Goal: Task Accomplishment & Management: Use online tool/utility

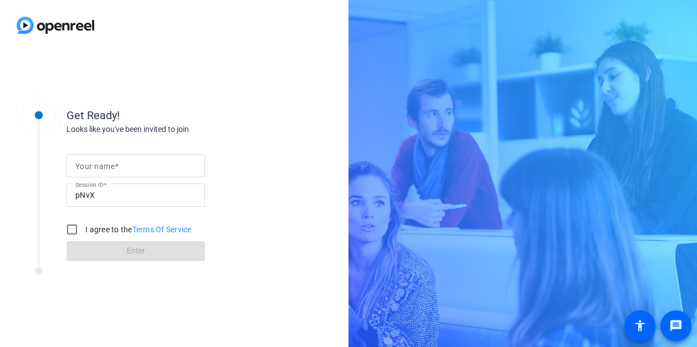
click at [147, 163] on input "Your name" at bounding box center [135, 165] width 121 height 13
type input "[PERSON_NAME]"
click at [78, 224] on input "I agree to the Terms Of Service" at bounding box center [72, 229] width 22 height 22
checkbox input "true"
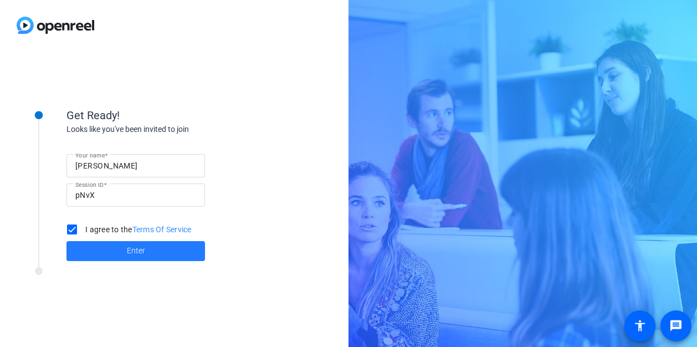
click at [139, 246] on span "Enter" at bounding box center [136, 251] width 18 height 12
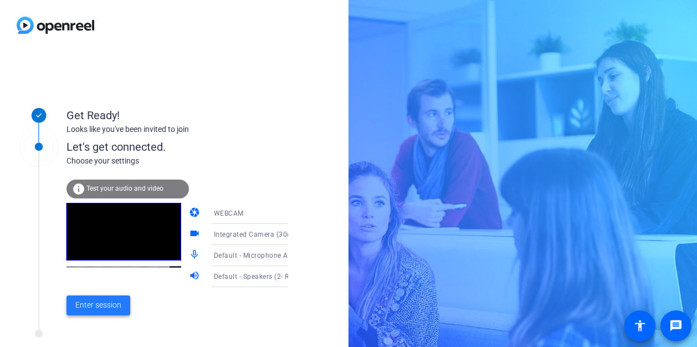
click at [101, 304] on span "Enter session" at bounding box center [98, 305] width 46 height 12
